Goal: Browse casually: Explore the website without a specific task or goal

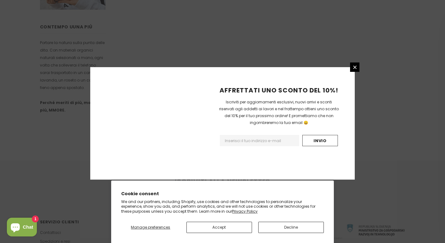
scroll to position [397, 0]
